Goal: Book appointment/travel/reservation

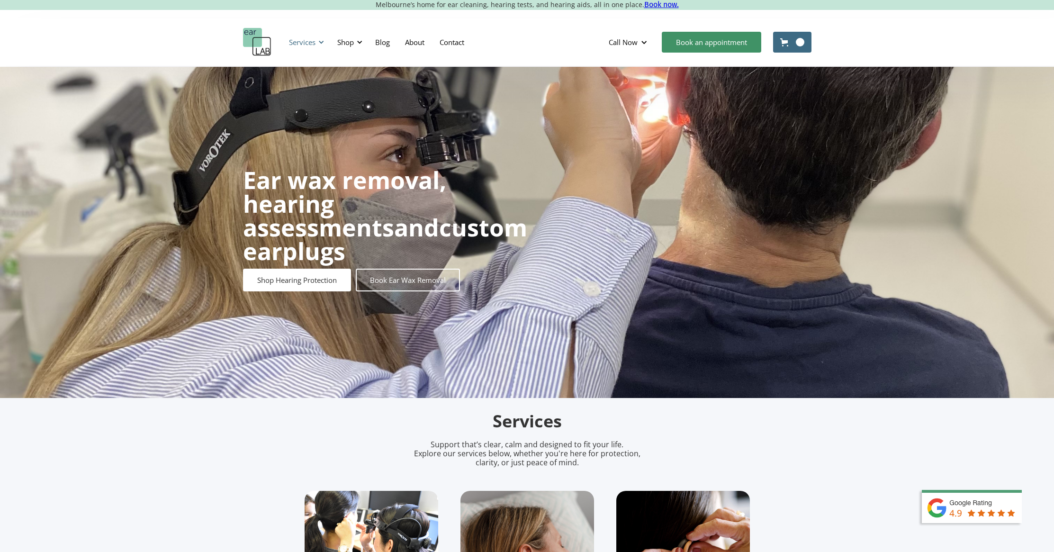
click at [296, 42] on div "Services" at bounding box center [302, 41] width 27 height 9
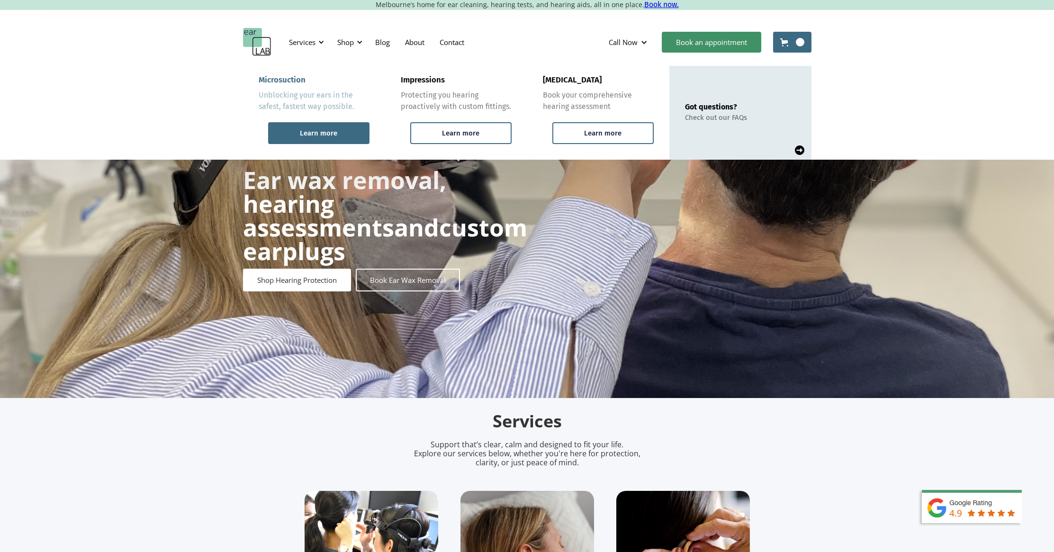
click at [330, 130] on div "Learn more" at bounding box center [318, 133] width 37 height 9
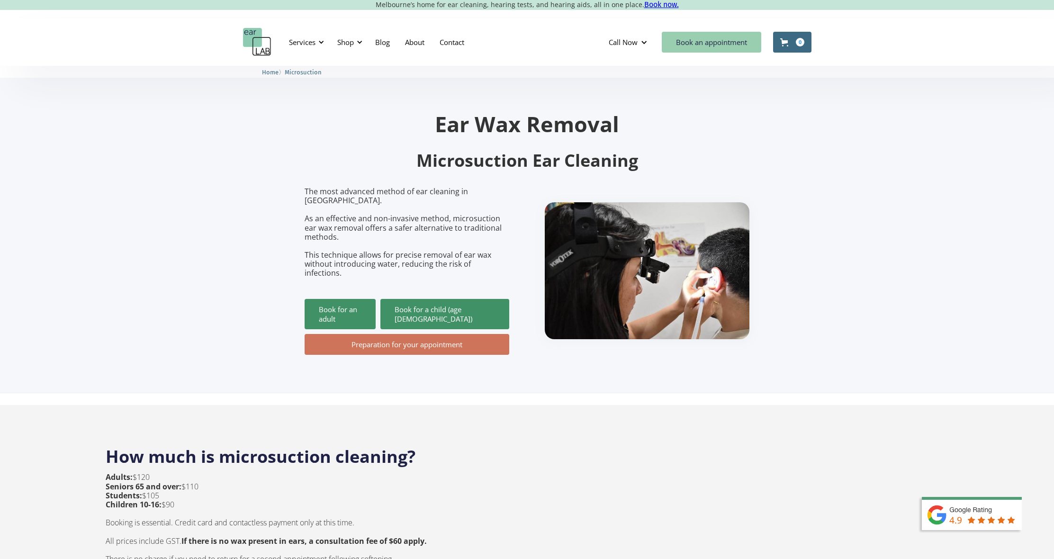
click at [733, 45] on link "Book an appointment" at bounding box center [711, 42] width 99 height 21
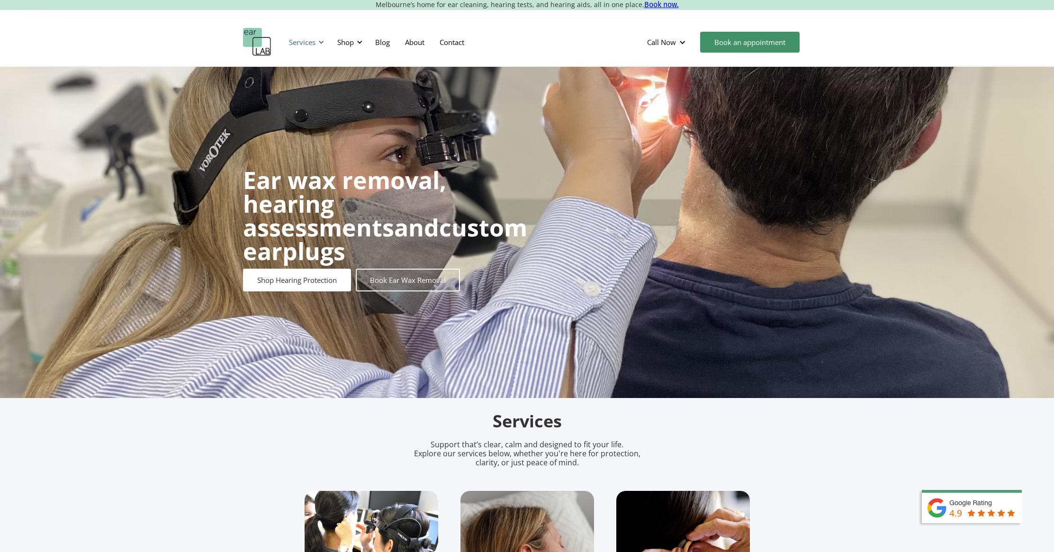
click at [304, 44] on div "Services" at bounding box center [302, 41] width 27 height 9
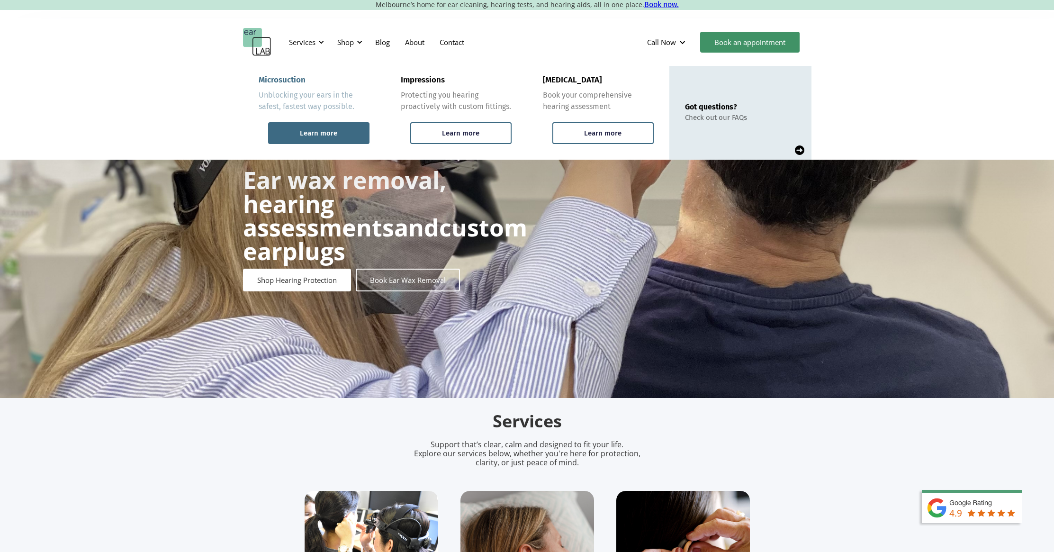
click at [324, 138] on div "Learn more" at bounding box center [318, 133] width 101 height 22
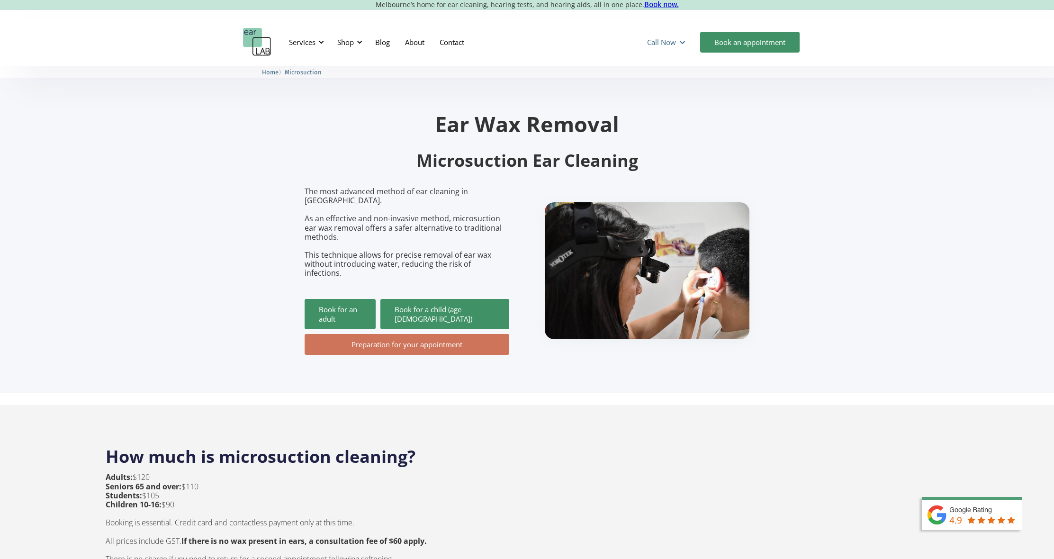
click at [668, 41] on div "Call Now" at bounding box center [661, 41] width 29 height 9
click at [780, 43] on link "Book an appointment" at bounding box center [749, 42] width 99 height 21
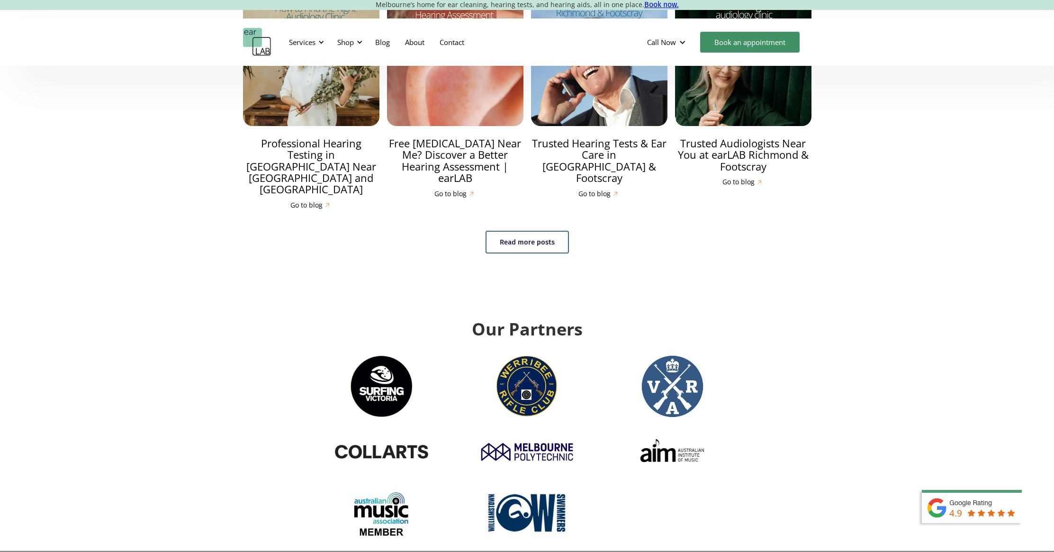
scroll to position [3352, 0]
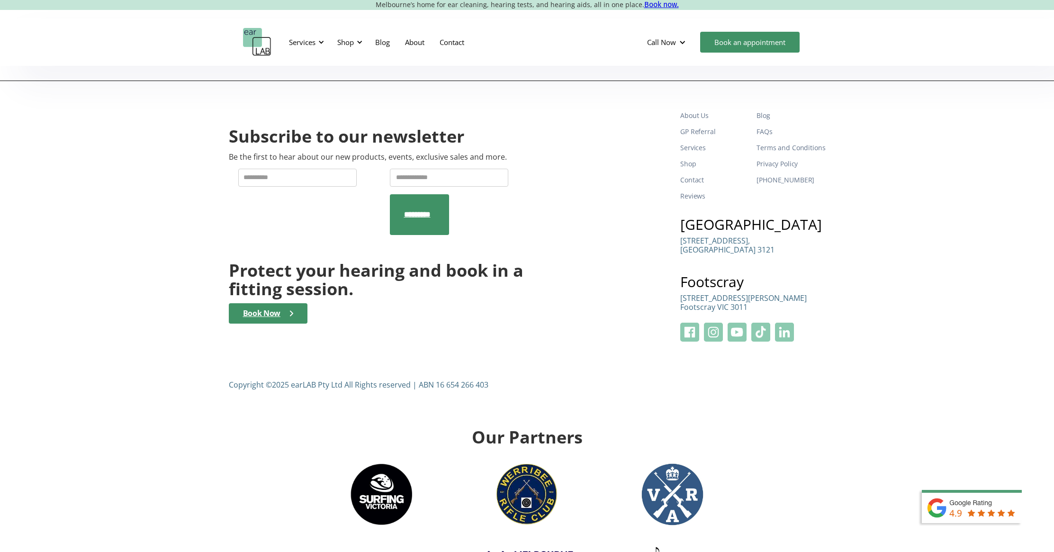
click at [759, 31] on div "Call Now [GEOGRAPHIC_DATA] ([PHONE_NUMBER]) Footscray (0393177567) Book an appo…" at bounding box center [726, 42] width 172 height 28
click at [759, 41] on link "Book an appointment" at bounding box center [749, 42] width 99 height 21
